Goal: Navigation & Orientation: Go to known website

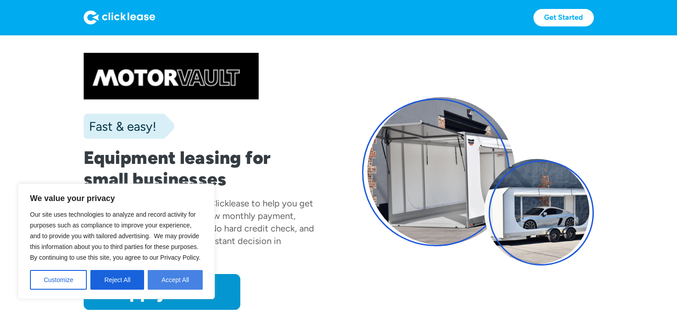
click at [185, 277] on button "Accept All" at bounding box center [175, 280] width 55 height 20
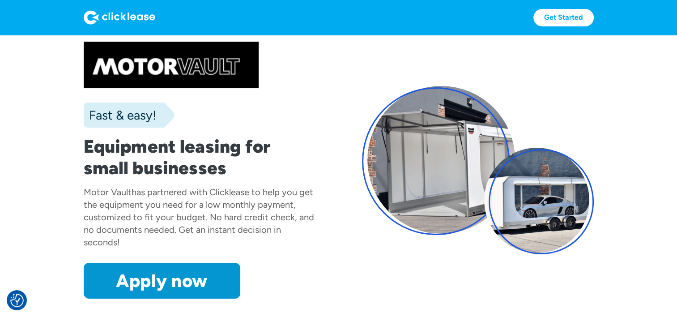
scroll to position [13, 0]
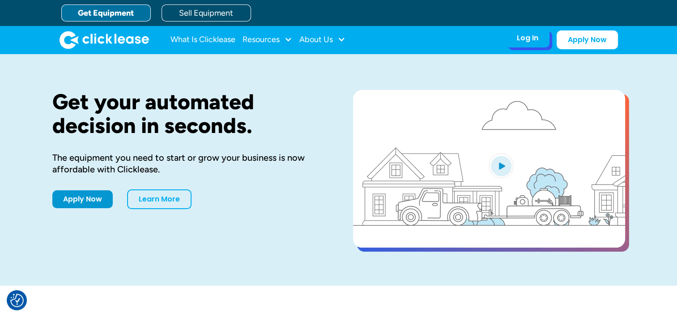
click at [529, 35] on div "Log In" at bounding box center [526, 38] width 21 height 9
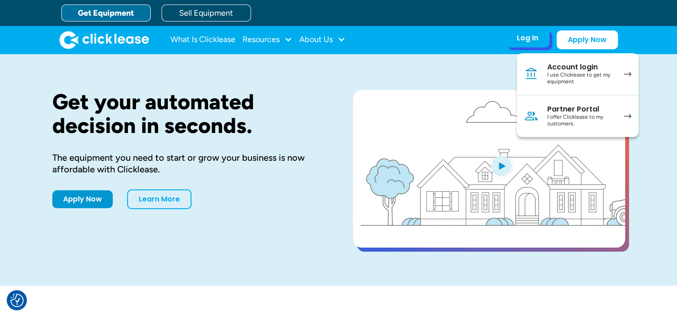
click at [558, 78] on div "I use Clicklease to get my equipment" at bounding box center [581, 79] width 68 height 14
